Goal: Find contact information: Find contact information

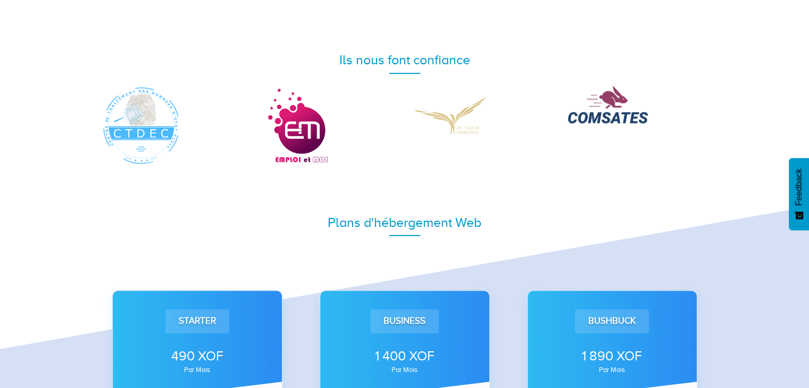
scroll to position [530, 0]
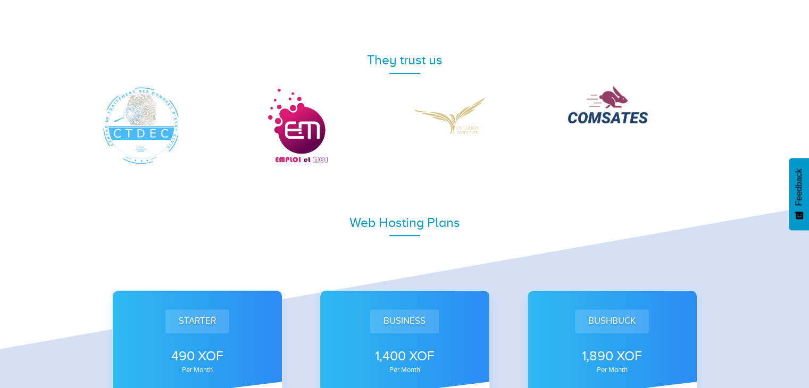
drag, startPoint x: 450, startPoint y: 5, endPoint x: 57, endPoint y: 117, distance: 408.4
click at [57, 117] on div "They trust us" at bounding box center [404, 100] width 809 height 131
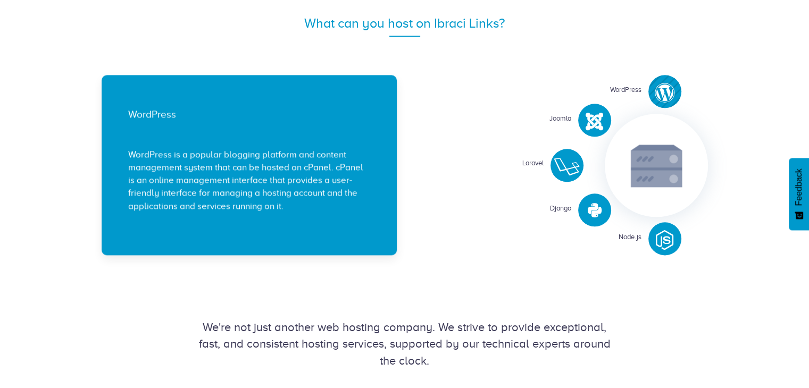
scroll to position [1291, 0]
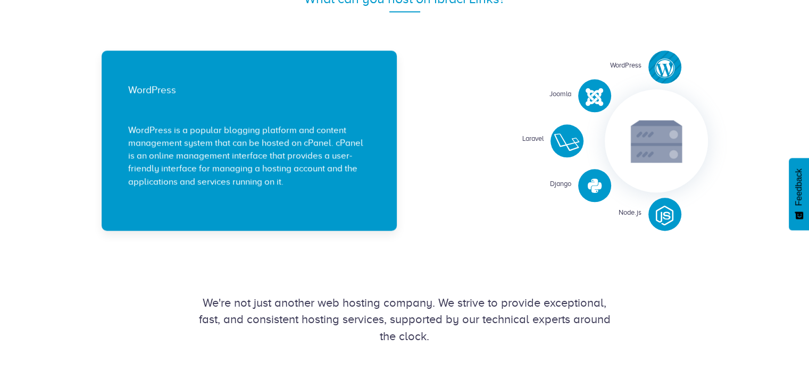
drag, startPoint x: 817, startPoint y: 96, endPoint x: 817, endPoint y: 188, distance: 92.1
click at [809, 188] on html "Web Hosting VPS Hosting Domain name Dooryze Blog Login" at bounding box center [404, 229] width 809 height 3040
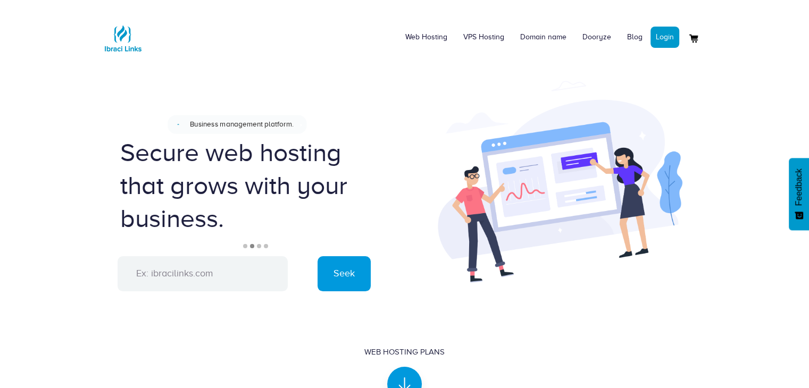
scroll to position [111, 0]
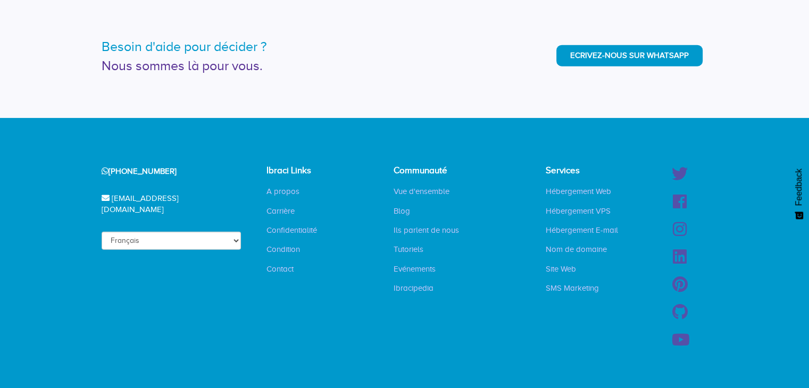
scroll to position [2690, 0]
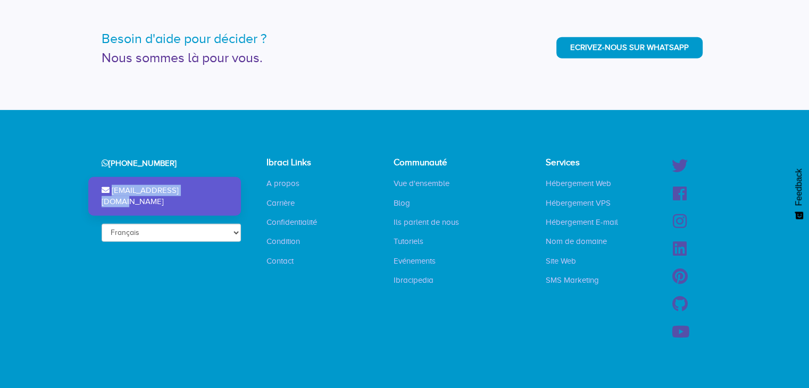
drag, startPoint x: 132, startPoint y: 191, endPoint x: 214, endPoint y: 191, distance: 81.9
click at [214, 191] on div "[EMAIL_ADDRESS][DOMAIN_NAME]" at bounding box center [164, 196] width 153 height 39
copy div "[EMAIL_ADDRESS][DOMAIN_NAME]"
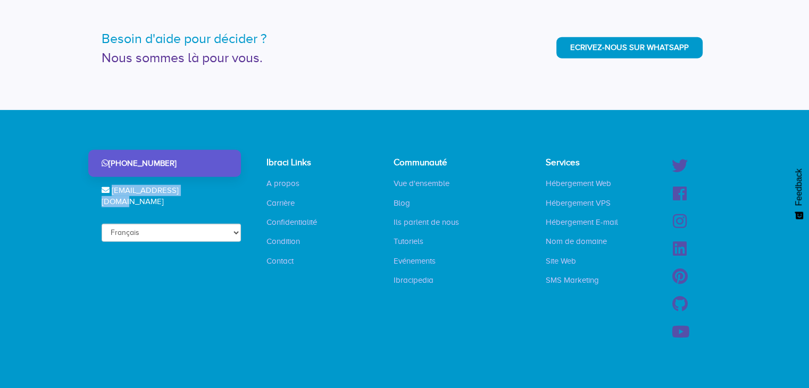
drag, startPoint x: 151, startPoint y: 161, endPoint x: 206, endPoint y: 162, distance: 55.4
click at [206, 162] on div "[PHONE_NUMBER]" at bounding box center [164, 163] width 153 height 27
copy div "78 61 61 94"
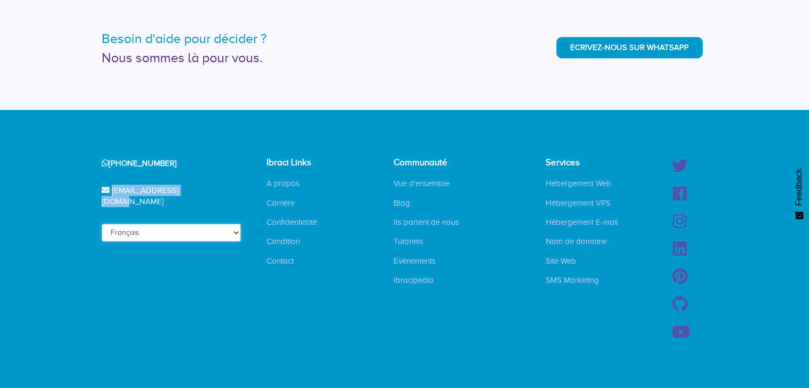
click at [204, 224] on select "Français English" at bounding box center [172, 233] width 140 height 18
select select "en"
click at [121, 224] on select "Français English" at bounding box center [172, 233] width 140 height 18
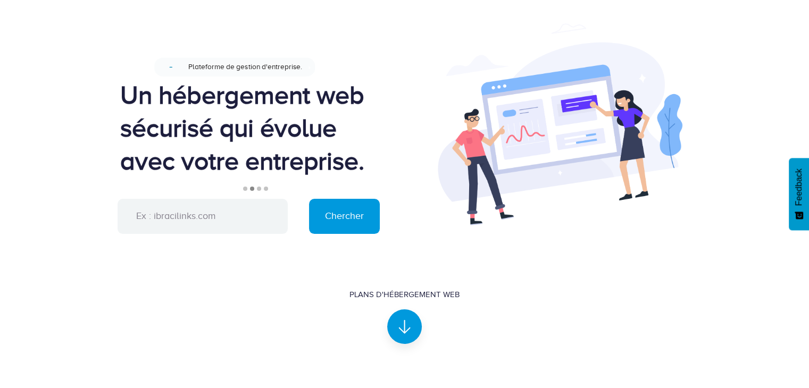
scroll to position [0, 0]
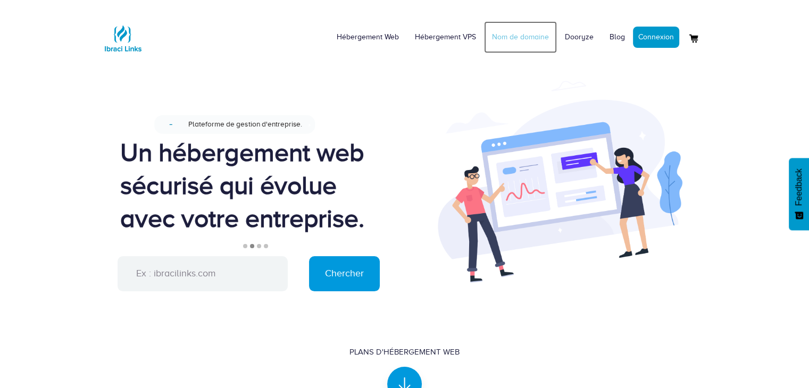
click at [494, 48] on link "Nom de domaine" at bounding box center [520, 37] width 73 height 32
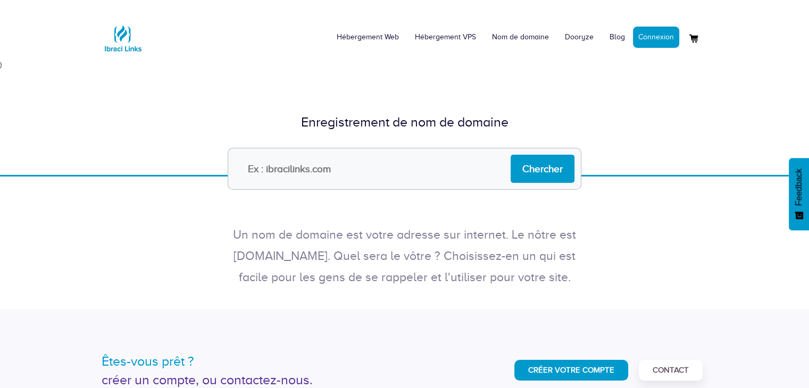
click at [774, 97] on div "Enregistrement de nom de domaine Chercher" at bounding box center [404, 122] width 809 height 105
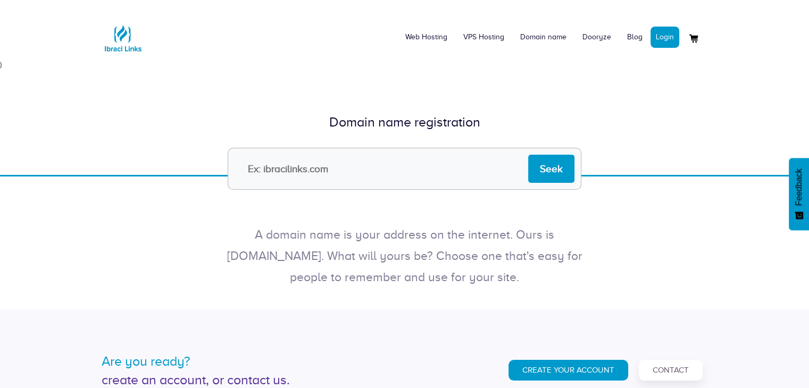
click at [658, 81] on div "Domain name registration Seek" at bounding box center [404, 122] width 809 height 105
